Goal: Task Accomplishment & Management: Use online tool/utility

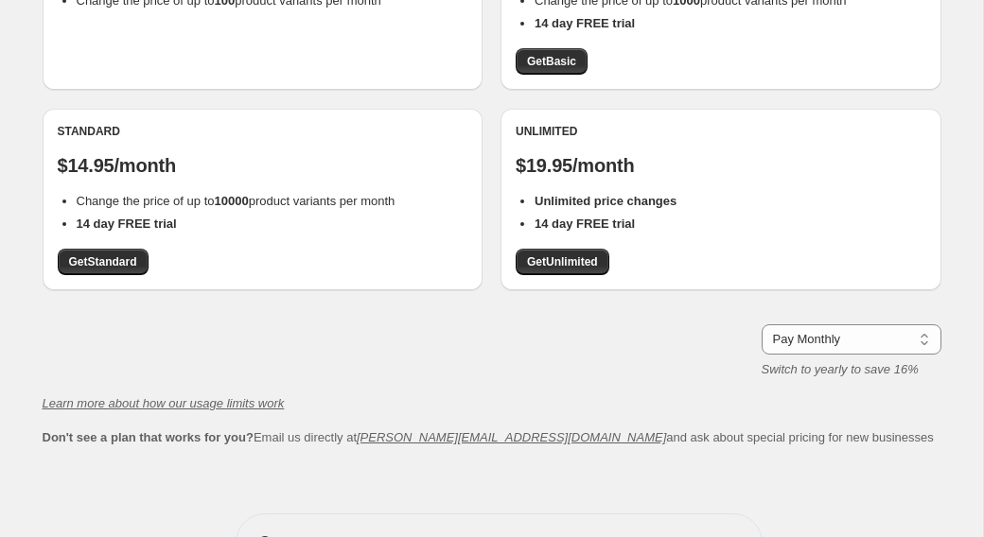
scroll to position [333, 0]
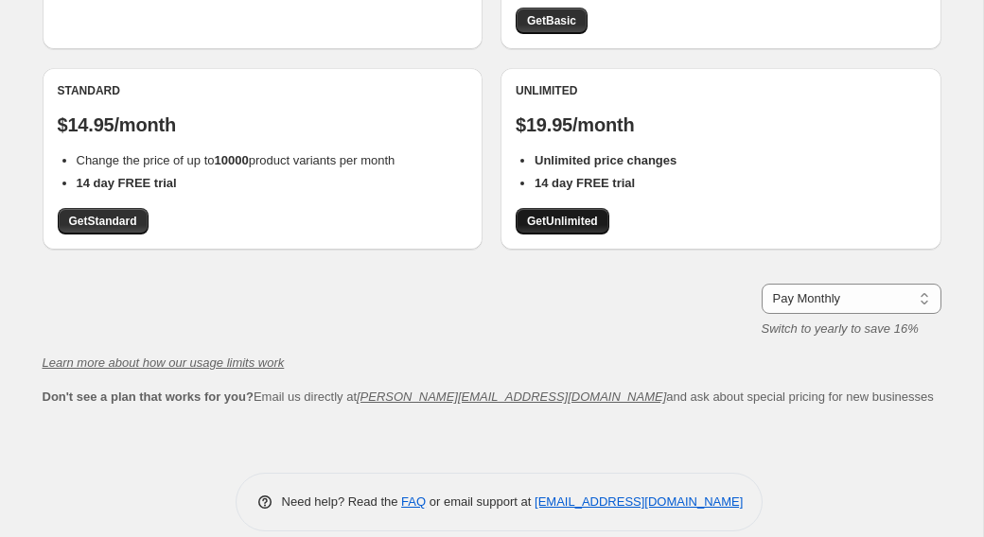
click at [573, 214] on span "Get Unlimited" at bounding box center [562, 221] width 71 height 15
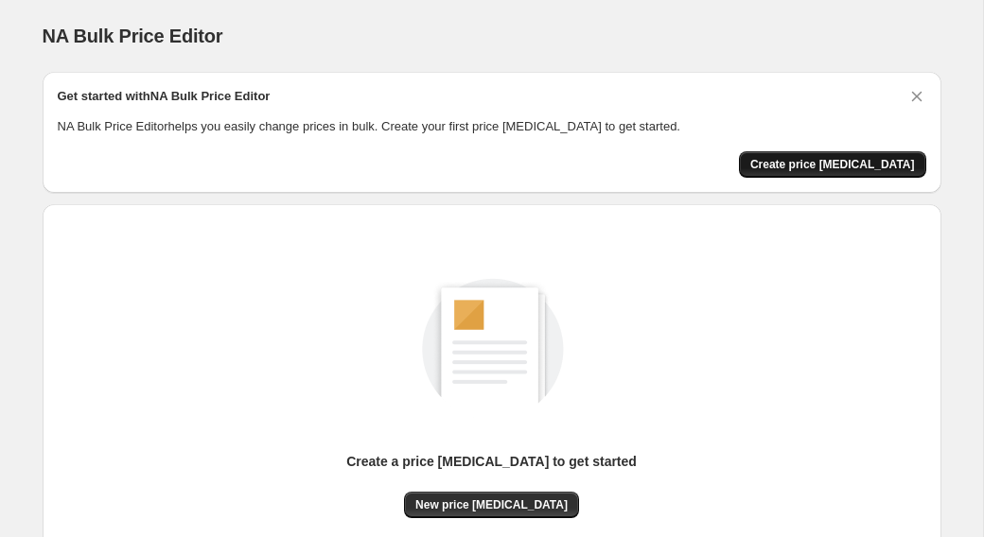
click at [821, 163] on span "Create price [MEDICAL_DATA]" at bounding box center [832, 164] width 165 height 15
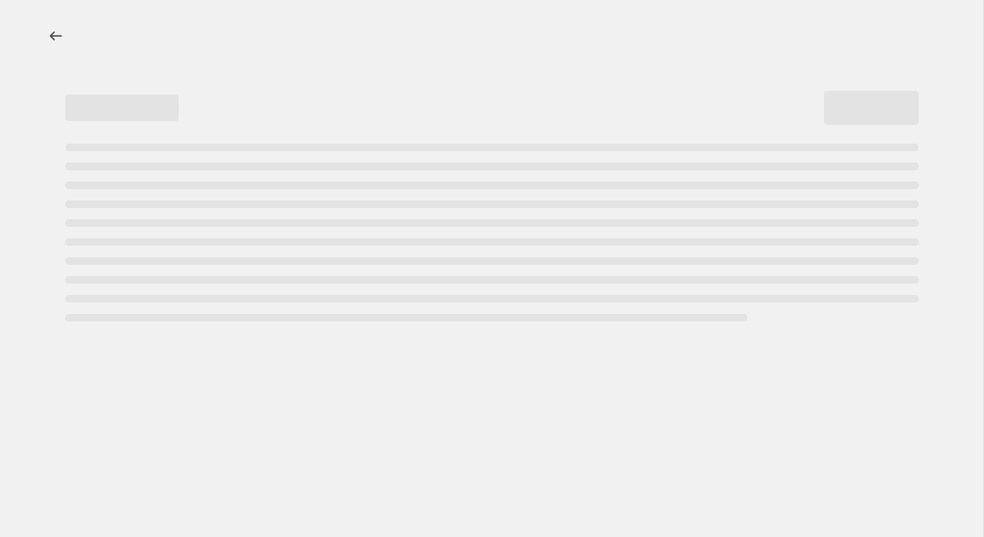
select select "percentage"
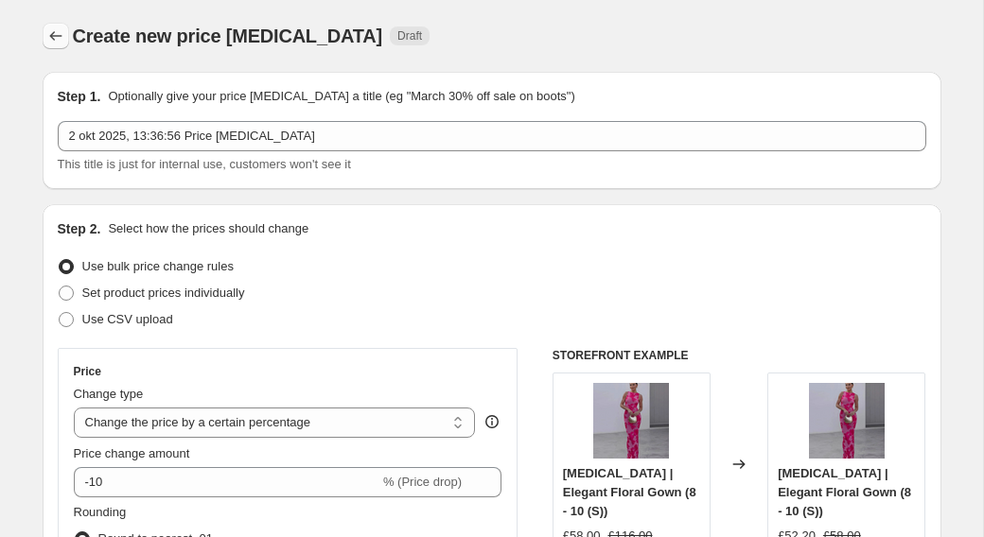
click at [63, 40] on icon "Price change jobs" at bounding box center [55, 35] width 19 height 19
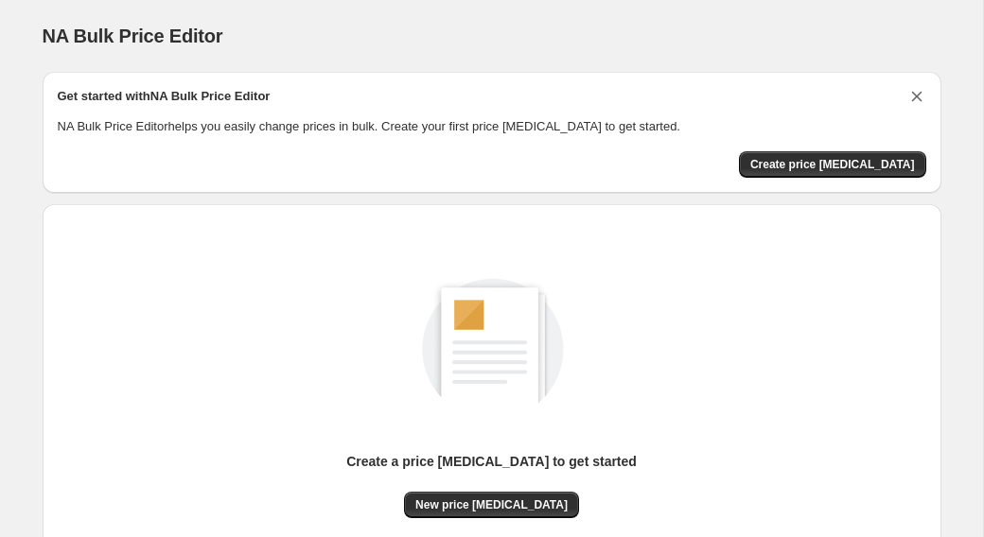
click at [925, 92] on icon "Dismiss card" at bounding box center [916, 96] width 19 height 19
